Goal: Entertainment & Leisure: Consume media (video, audio)

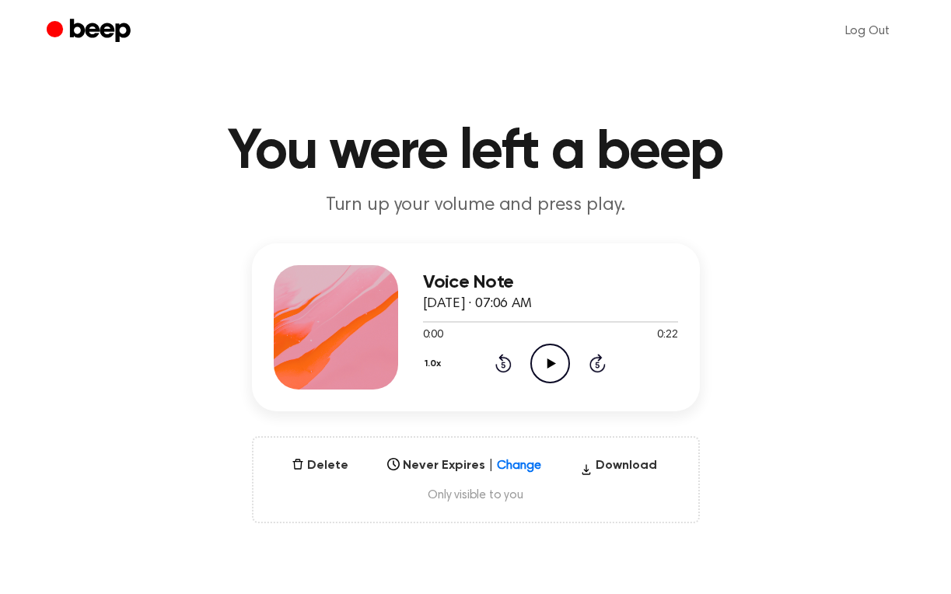
click at [570, 383] on icon "Play Audio" at bounding box center [550, 364] width 40 height 40
click at [563, 383] on icon "Pause Audio" at bounding box center [550, 364] width 40 height 40
click at [556, 368] on icon at bounding box center [551, 363] width 9 height 10
click at [899, 386] on div "Voice Note [DATE] · 07:09 AM 0:03 0:03 Your browser does not support the [objec…" at bounding box center [475, 383] width 913 height 280
